Goal: Task Accomplishment & Management: Use online tool/utility

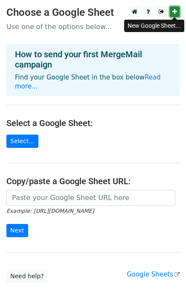
click at [175, 9] on icon at bounding box center [174, 12] width 5 height 6
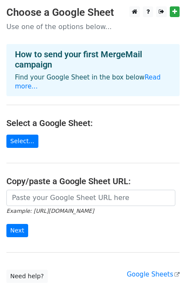
click at [127, 33] on div "New Google Sheet..." at bounding box center [154, 26] width 60 height 18
click at [27, 134] on link "Select..." at bounding box center [22, 140] width 32 height 13
click at [150, 78] on link "Read more..." at bounding box center [88, 81] width 146 height 17
click at [19, 134] on link "Select..." at bounding box center [22, 140] width 32 height 13
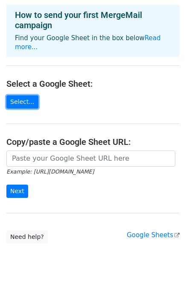
scroll to position [36, 0]
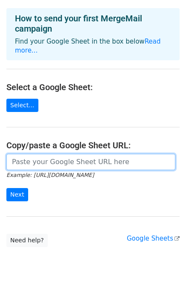
click at [55, 154] on input "url" at bounding box center [90, 162] width 169 height 16
click at [56, 154] on input "url" at bounding box center [90, 162] width 169 height 16
paste input "https://docs.google.com/spreadsheets/d/1xacDtsRs5jVwxvXCojewmNtIHphaCd8k6M-b5Eh…"
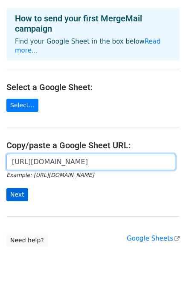
type input "https://docs.google.com/spreadsheets/d/1xacDtsRs5jVwxvXCojewmNtIHphaCd8k6M-b5Eh…"
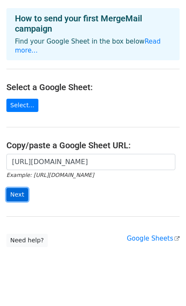
scroll to position [0, 0]
click at [14, 188] on input "Next" at bounding box center [17, 194] width 22 height 13
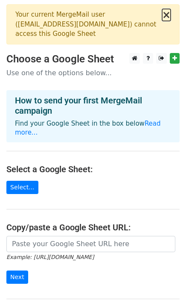
click at [167, 17] on button "×" at bounding box center [166, 15] width 9 height 10
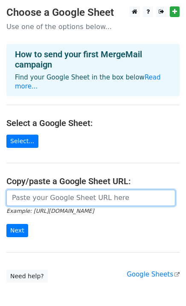
click at [44, 189] on input "url" at bounding box center [90, 197] width 169 height 16
paste input "https://docs.google.com/spreadsheets/d/1xacDtsRs5jVwxvXCojewmNtIHphaCd8k6M-b5Eh…"
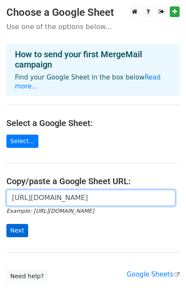
type input "https://docs.google.com/spreadsheets/d/1xacDtsRs5jVwxvXCojewmNtIHphaCd8k6M-b5Eh…"
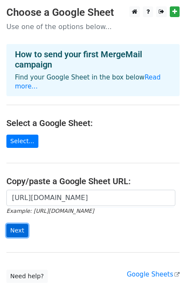
scroll to position [0, 0]
click at [19, 224] on input "Next" at bounding box center [17, 230] width 22 height 13
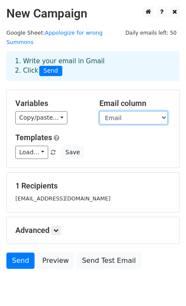
click at [162, 111] on select "Name Email" at bounding box center [133, 117] width 68 height 13
click at [99, 111] on select "Name Email" at bounding box center [133, 117] width 68 height 13
click at [126, 155] on div "Variables Copy/paste... {{Name}} {{Email}} Email column Name Email Templates Lo…" at bounding box center [93, 128] width 172 height 77
click at [163, 111] on select "Name Email" at bounding box center [133, 117] width 68 height 13
click at [138, 149] on div "Load... No templates saved Save" at bounding box center [93, 152] width 168 height 13
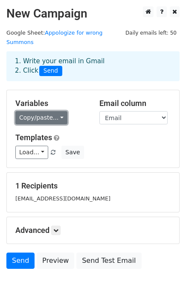
click at [55, 111] on link "Copy/paste..." at bounding box center [41, 117] width 52 height 13
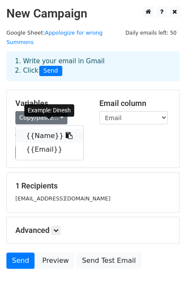
click at [66, 132] on icon at bounding box center [69, 135] width 7 height 7
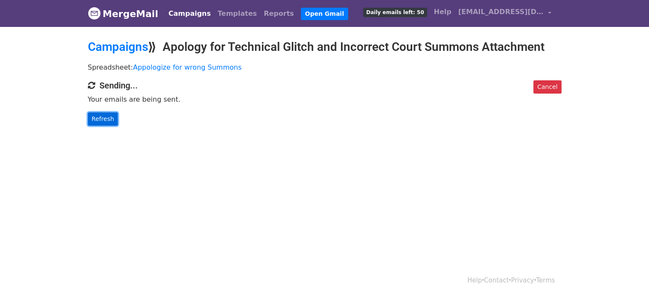
click at [105, 118] on link "Refresh" at bounding box center [103, 118] width 30 height 13
click at [101, 117] on link "Refresh" at bounding box center [103, 118] width 30 height 13
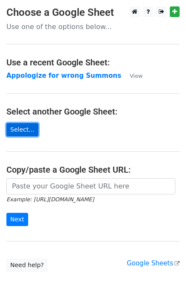
click at [29, 131] on link "Select..." at bounding box center [22, 129] width 32 height 13
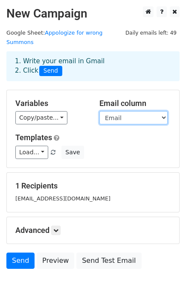
click at [162, 111] on select "Name Email" at bounding box center [133, 117] width 68 height 13
click at [99, 111] on select "Name Email" at bounding box center [133, 117] width 68 height 13
click at [126, 146] on div "Load... No templates saved Save" at bounding box center [93, 152] width 168 height 13
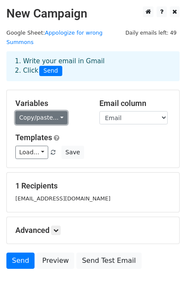
click at [56, 111] on link "Copy/paste..." at bounding box center [41, 117] width 52 height 13
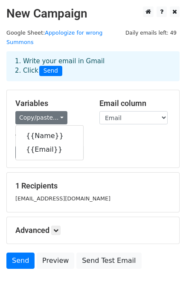
click at [108, 146] on div "Load... No templates saved Save" at bounding box center [93, 152] width 168 height 13
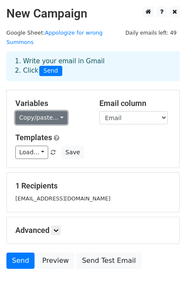
click at [56, 111] on link "Copy/paste..." at bounding box center [41, 117] width 52 height 13
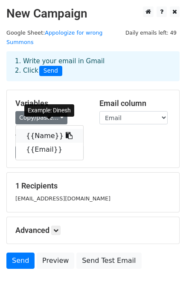
click at [66, 132] on icon at bounding box center [69, 135] width 7 height 7
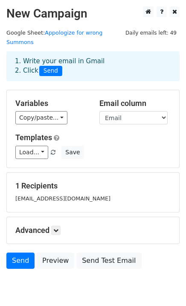
click at [133, 133] on h5 "Templates" at bounding box center [92, 137] width 155 height 9
click at [38, 146] on link "Load..." at bounding box center [31, 152] width 33 height 13
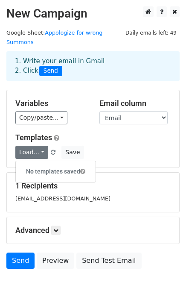
click at [94, 146] on div "Load... No templates saved Save" at bounding box center [93, 152] width 168 height 13
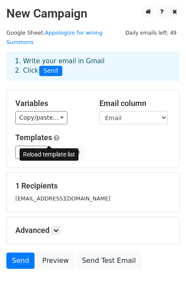
click at [51, 150] on span at bounding box center [53, 153] width 5 height 6
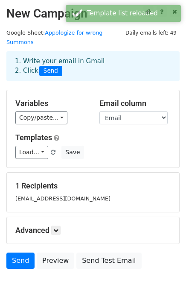
click at [118, 135] on div "Templates Load... No templates saved Save" at bounding box center [93, 146] width 168 height 26
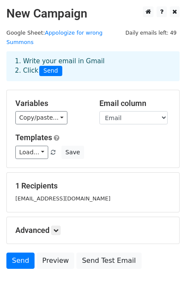
click at [117, 193] on div "dinesh@chinmayfinlease.com" at bounding box center [93, 198] width 168 height 10
click at [50, 181] on h5 "1 Recipients" at bounding box center [92, 185] width 155 height 9
click at [47, 195] on small "dinesh@chinmayfinlease.com" at bounding box center [62, 198] width 95 height 6
click at [98, 193] on div "dinesh@chinmayfinlease.com" at bounding box center [93, 198] width 168 height 10
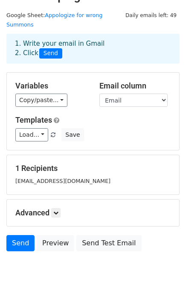
scroll to position [25, 0]
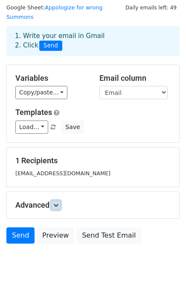
click at [58, 202] on icon at bounding box center [55, 204] width 5 height 5
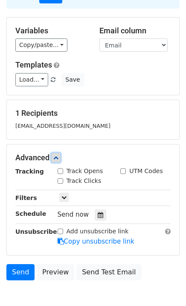
scroll to position [109, 0]
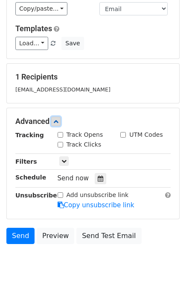
click at [56, 119] on icon at bounding box center [55, 121] width 5 height 5
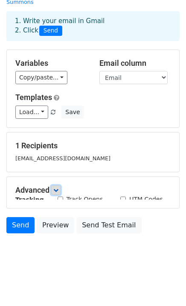
scroll to position [25, 0]
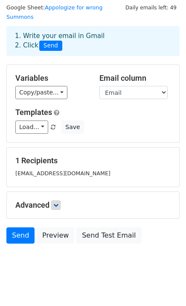
click at [51, 156] on h5 "1 Recipients" at bounding box center [92, 160] width 155 height 9
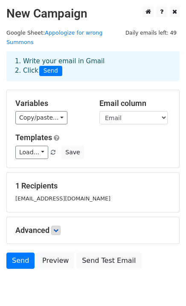
scroll to position [0, 0]
click at [106, 146] on div "Load... No templates saved Save" at bounding box center [93, 152] width 168 height 13
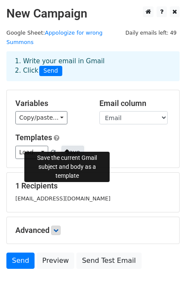
click at [65, 146] on button "Save" at bounding box center [72, 152] width 22 height 13
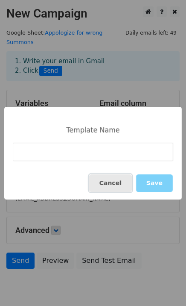
click at [125, 180] on button "Cancel" at bounding box center [110, 182] width 43 height 17
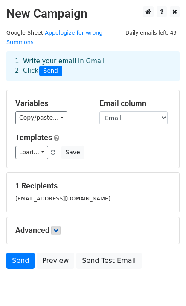
click at [99, 146] on div "Load... No templates saved Save" at bounding box center [93, 152] width 168 height 13
click at [106, 134] on div "Templates Load... No templates saved Save" at bounding box center [93, 146] width 168 height 26
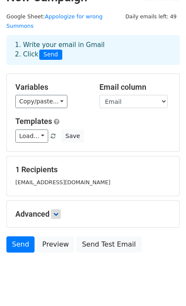
scroll to position [25, 0]
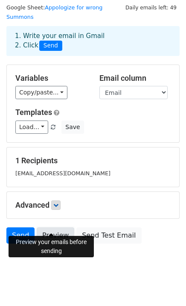
click at [56, 228] on link "Preview" at bounding box center [56, 235] width 38 height 16
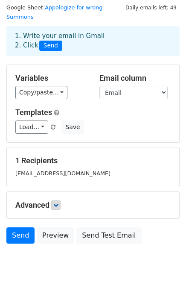
click at [106, 168] on div "dinesh@chinmayfinlease.com" at bounding box center [93, 173] width 168 height 10
click at [84, 260] on body "New Campaign Daily emails left: 49 Google Sheet: Appologize for wrong Summons 1…" at bounding box center [93, 131] width 186 height 300
click at [51, 278] on html "New Campaign Daily emails left: 49 Google Sheet: Appologize for wrong Summons 1…" at bounding box center [93, 145] width 186 height 341
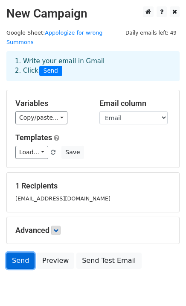
click at [22, 252] on link "Send" at bounding box center [20, 260] width 28 height 16
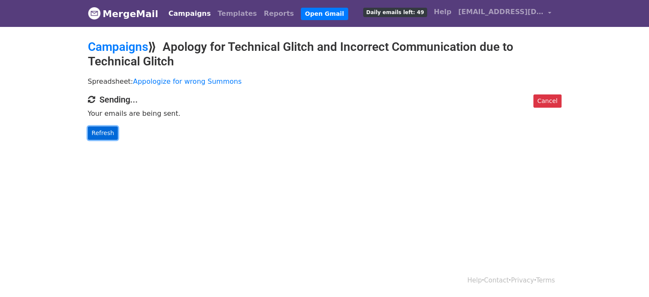
click at [104, 134] on link "Refresh" at bounding box center [103, 132] width 30 height 13
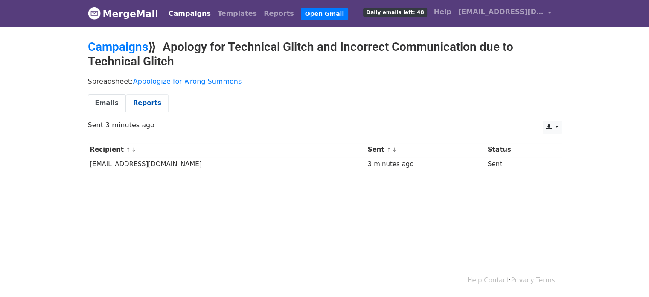
click at [143, 103] on link "Reports" at bounding box center [147, 102] width 43 height 17
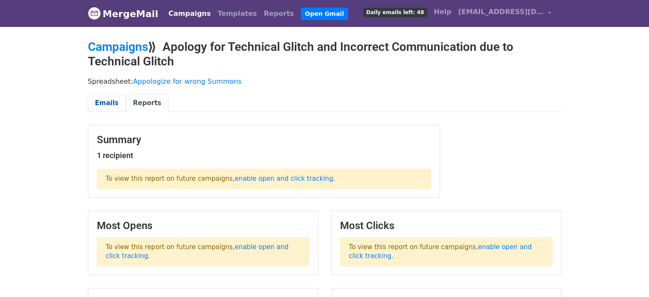
click at [112, 103] on link "Emails" at bounding box center [107, 102] width 38 height 17
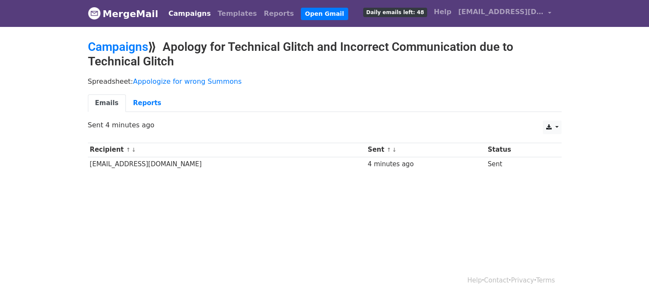
click at [216, 114] on div "Emails Reports" at bounding box center [325, 105] width 487 height 22
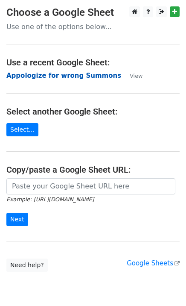
click at [82, 76] on strong "Appologize for wrong Summons" at bounding box center [63, 76] width 115 height 8
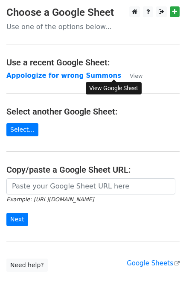
click at [130, 73] on small "View" at bounding box center [136, 76] width 13 height 6
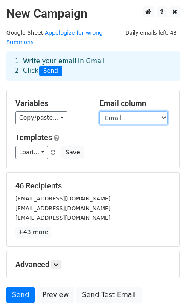
click at [166, 111] on select "Name Email" at bounding box center [133, 117] width 68 height 13
click at [99, 111] on select "Name Email" at bounding box center [133, 117] width 68 height 13
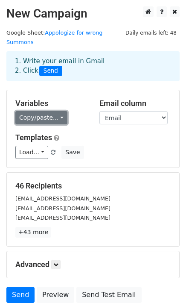
click at [57, 111] on link "Copy/paste..." at bounding box center [41, 117] width 52 height 13
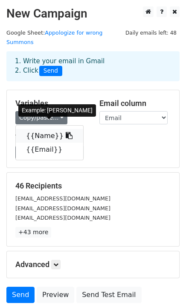
click at [66, 132] on icon at bounding box center [69, 135] width 7 height 7
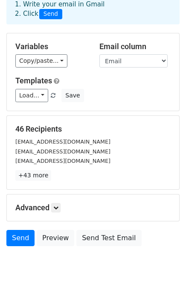
scroll to position [59, 0]
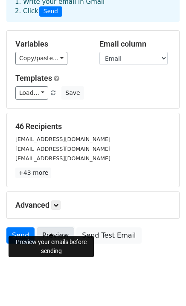
click at [57, 227] on link "Preview" at bounding box center [56, 235] width 38 height 16
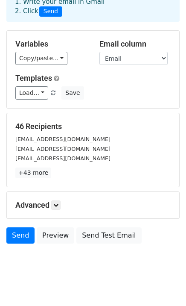
click at [148, 227] on div "Send Preview Send Test Email" at bounding box center [93, 237] width 186 height 20
click at [23, 227] on link "Send" at bounding box center [20, 235] width 28 height 16
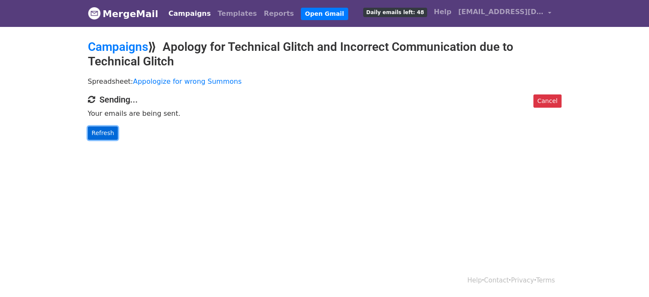
click at [103, 133] on link "Refresh" at bounding box center [103, 132] width 30 height 13
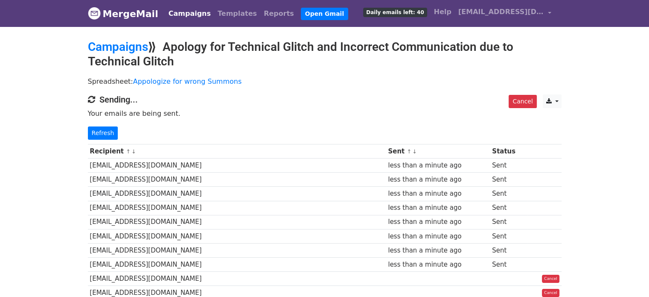
click at [424, 22] on li "Daily emails left: 40" at bounding box center [395, 13] width 70 height 20
click at [99, 130] on link "Refresh" at bounding box center [103, 132] width 30 height 13
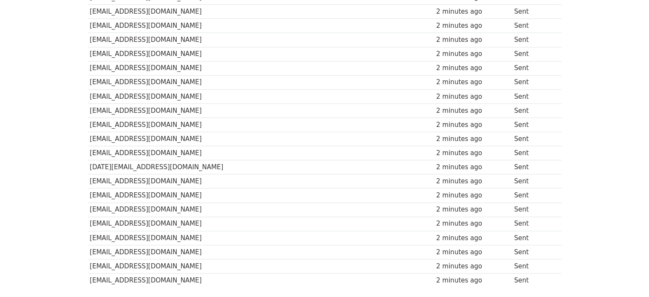
scroll to position [580, 0]
